Goal: Task Accomplishment & Management: Manage account settings

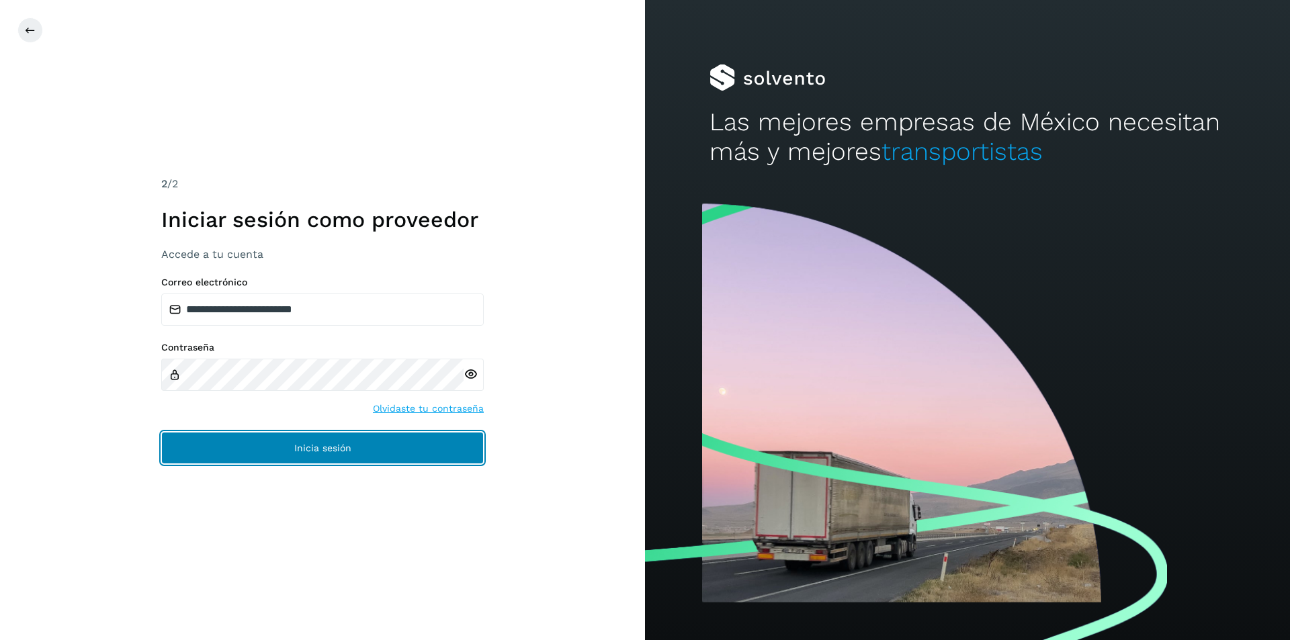
click at [331, 458] on button "Inicia sesión" at bounding box center [322, 448] width 323 height 32
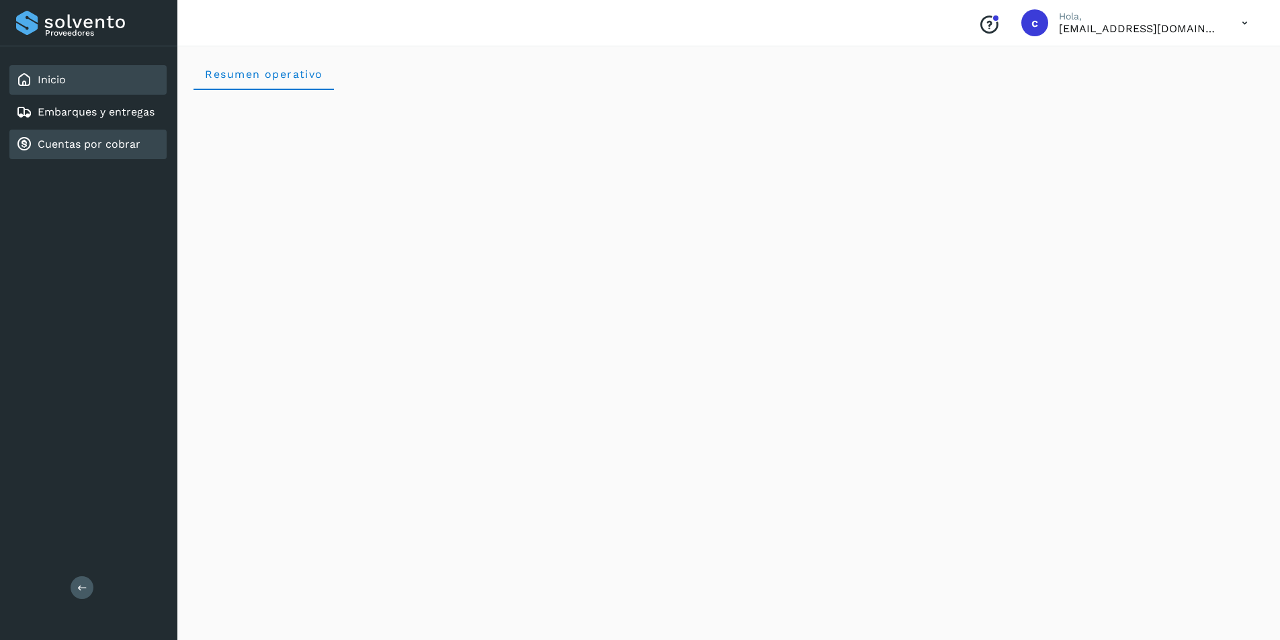
drag, startPoint x: 124, startPoint y: 124, endPoint x: 127, endPoint y: 132, distance: 8.7
click at [127, 132] on div "Inicio Embarques y entregas Cuentas por cobrar" at bounding box center [88, 112] width 177 height 132
click at [126, 115] on link "Embarques y entregas" at bounding box center [96, 112] width 117 height 13
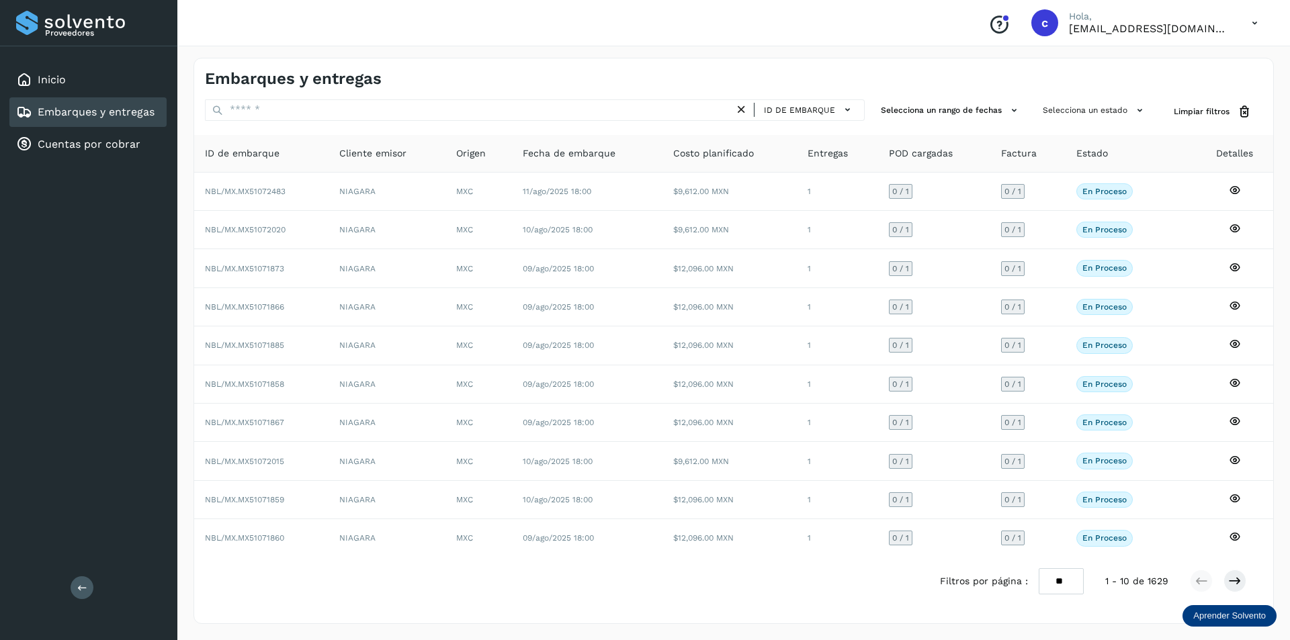
click at [1257, 29] on icon at bounding box center [1255, 23] width 28 height 28
click at [1217, 76] on div "Cerrar sesión" at bounding box center [1188, 60] width 160 height 47
click at [1268, 17] on div "Conoce nuestros beneficios [PERSON_NAME], [EMAIL_ADDRESS][DOMAIN_NAME]" at bounding box center [733, 23] width 1113 height 46
click at [1249, 25] on icon at bounding box center [1255, 23] width 28 height 28
click at [1205, 51] on div "Cerrar sesión" at bounding box center [1188, 61] width 160 height 26
